Goal: Task Accomplishment & Management: Manage account settings

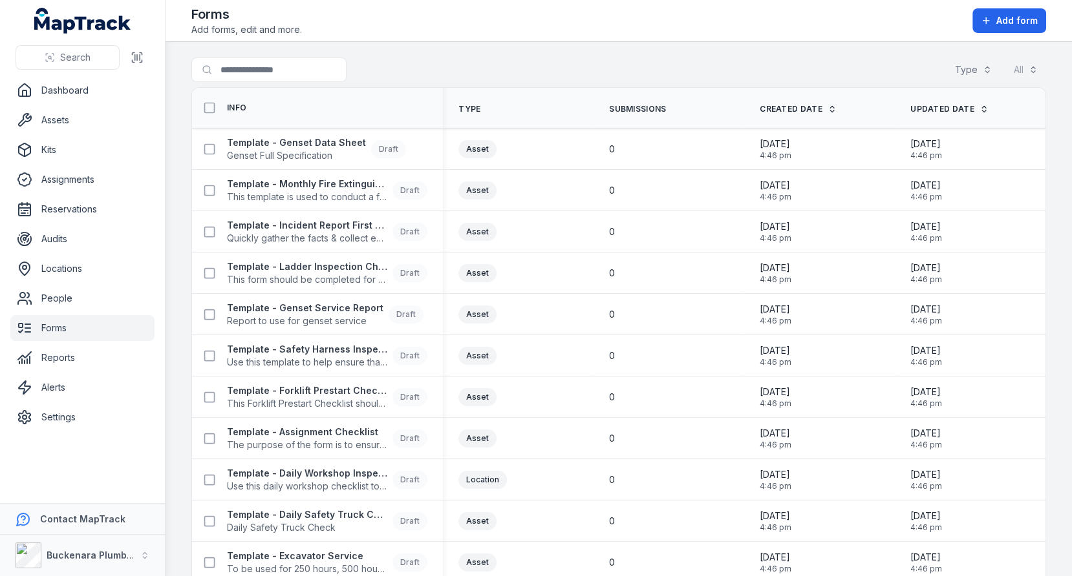
click at [686, 116] on th "Submissions" at bounding box center [668, 108] width 151 height 41
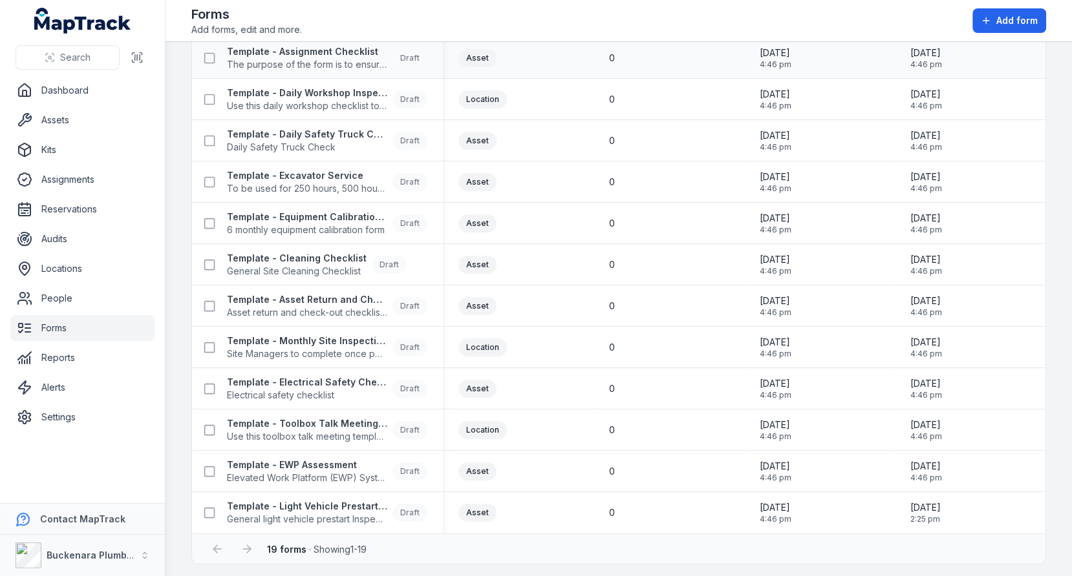
scroll to position [79, 0]
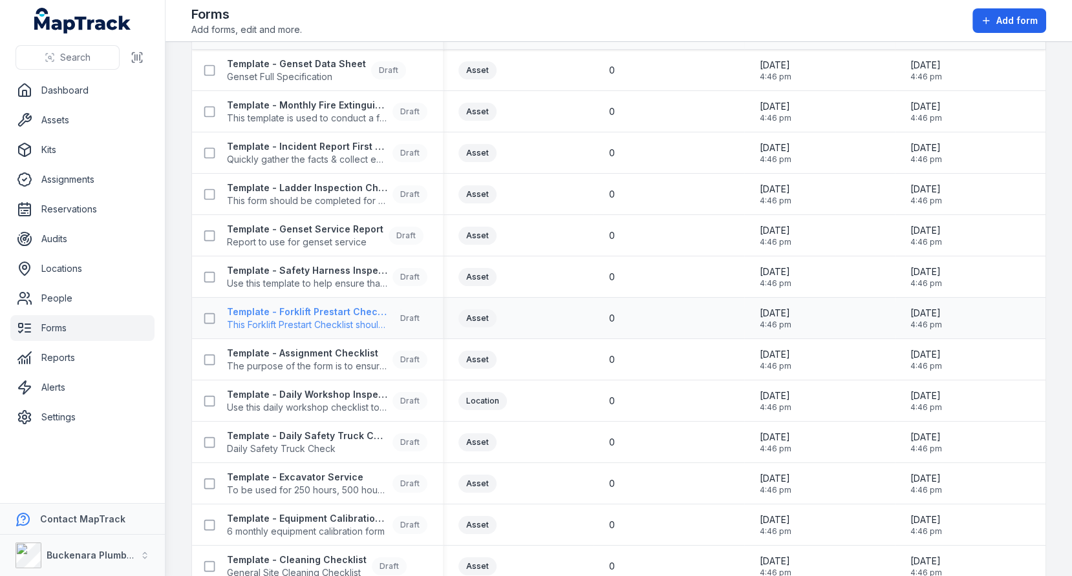
click at [305, 319] on span "This Forklift Prestart Checklist should be completed every day before starting …" at bounding box center [307, 325] width 160 height 13
click at [734, 298] on td "0" at bounding box center [668, 318] width 151 height 41
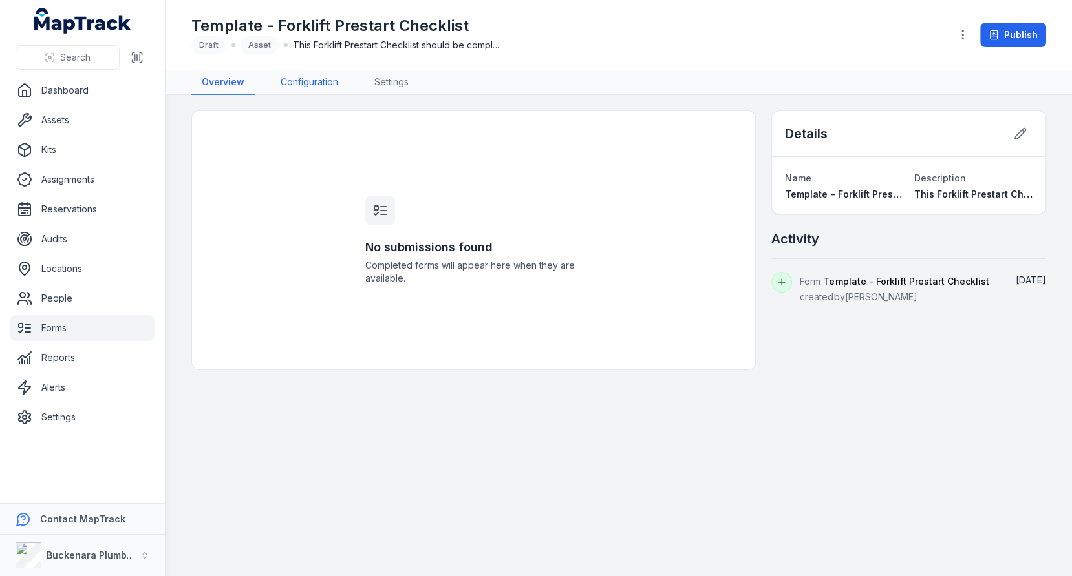
click at [292, 78] on link "Configuration" at bounding box center [309, 82] width 78 height 25
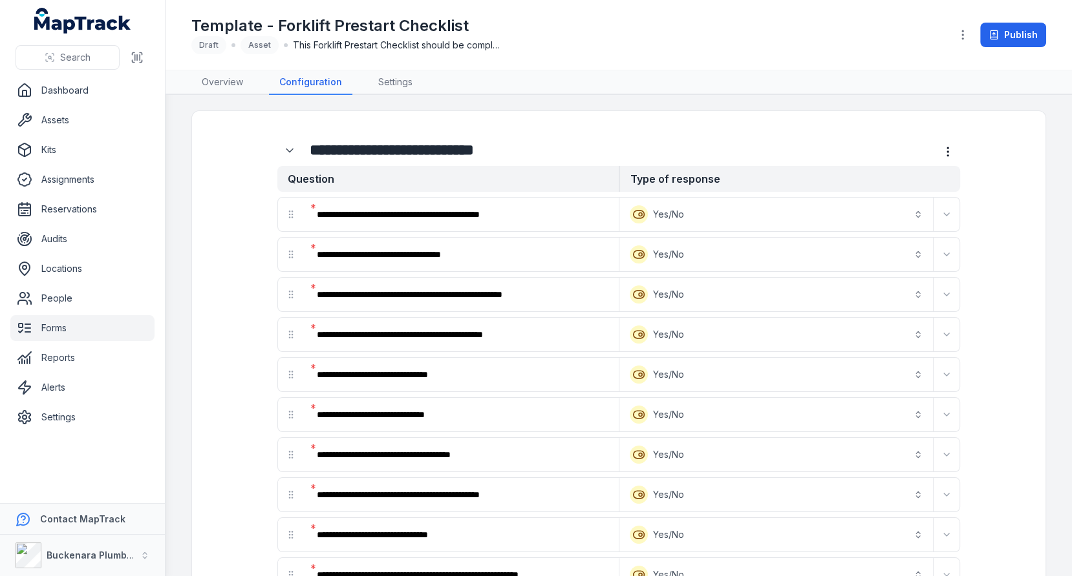
click at [519, 81] on nav "Overview Configuration Settings" at bounding box center [618, 82] width 854 height 25
